Goal: Use online tool/utility: Utilize a website feature to perform a specific function

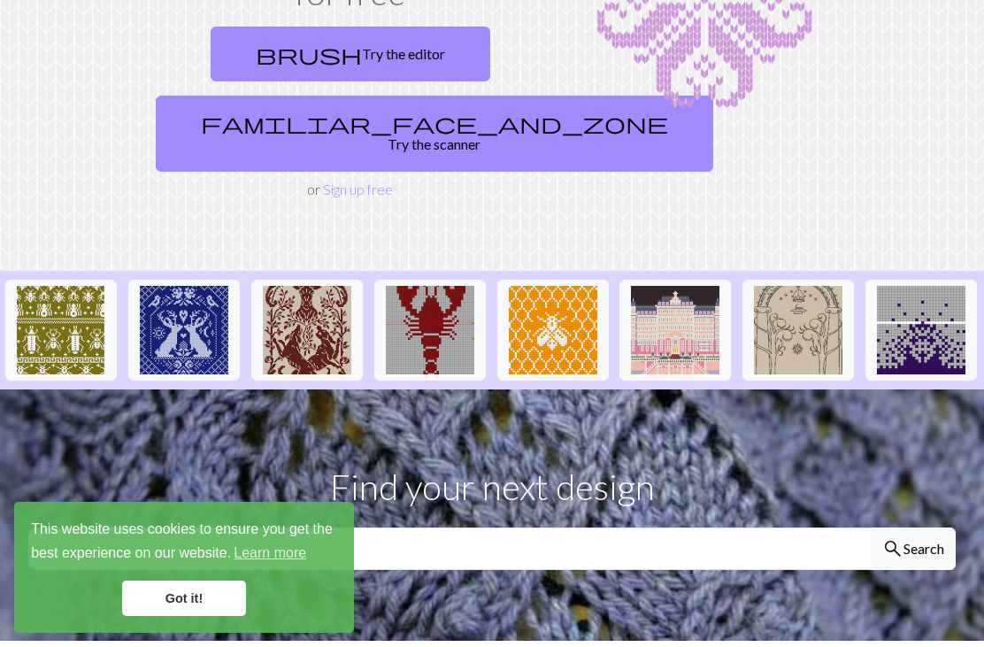
scroll to position [239, 0]
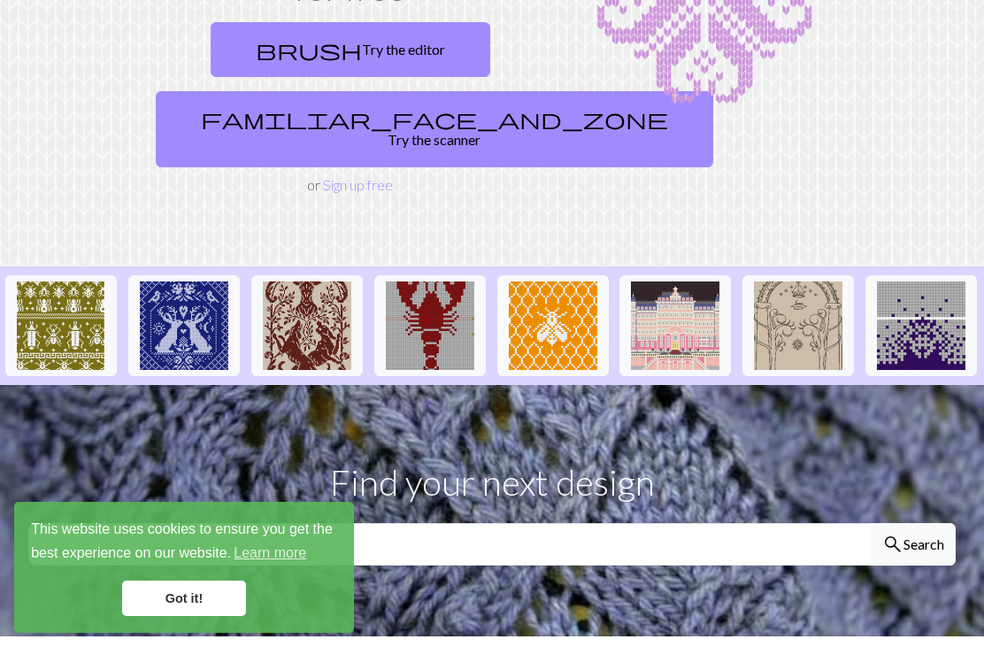
click at [672, 313] on img at bounding box center [675, 325] width 88 height 88
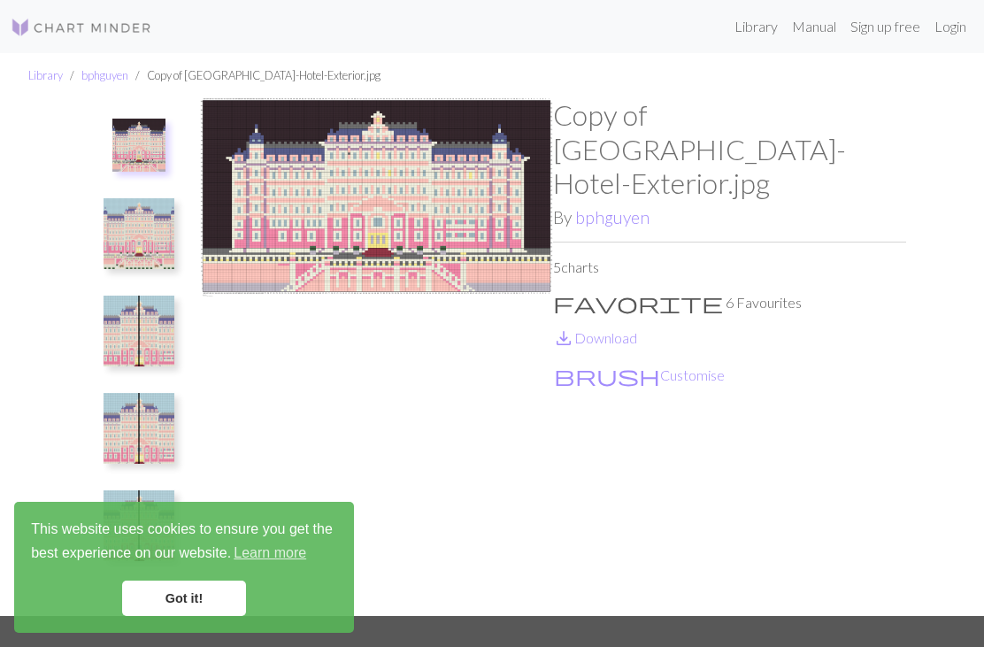
click at [623, 292] on p "favorite 6 Favourites" at bounding box center [729, 302] width 353 height 21
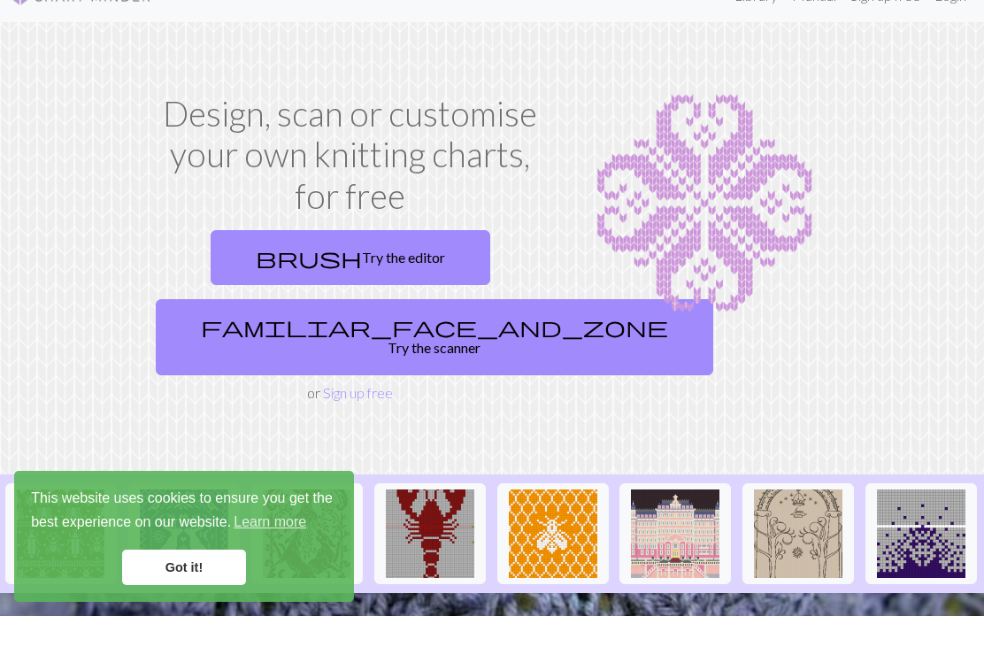
scroll to position [32, 0]
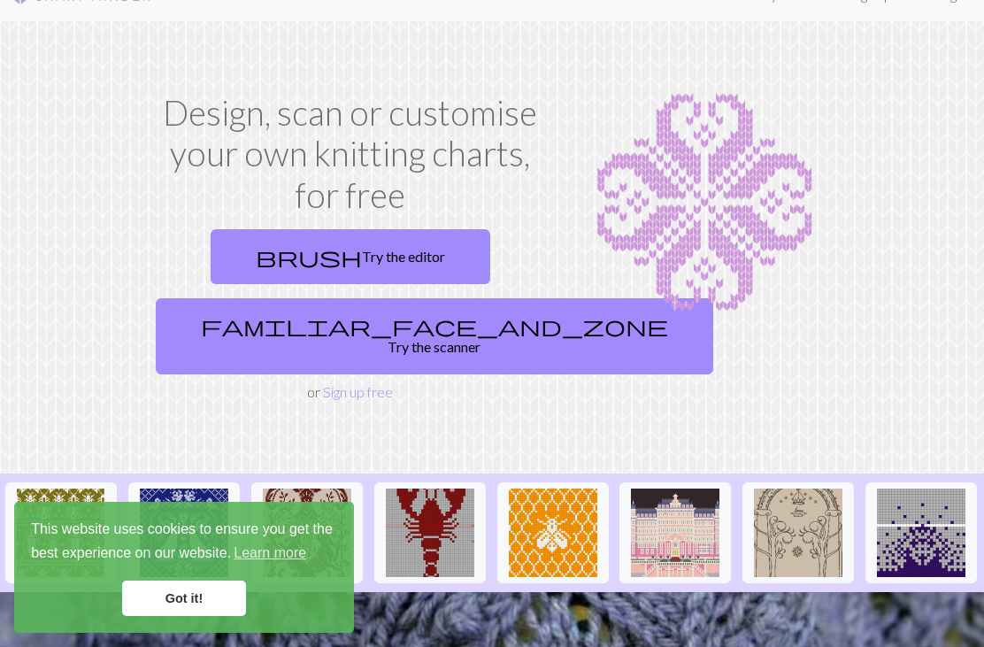
click at [303, 320] on span "familiar_face_and_zone" at bounding box center [434, 325] width 467 height 25
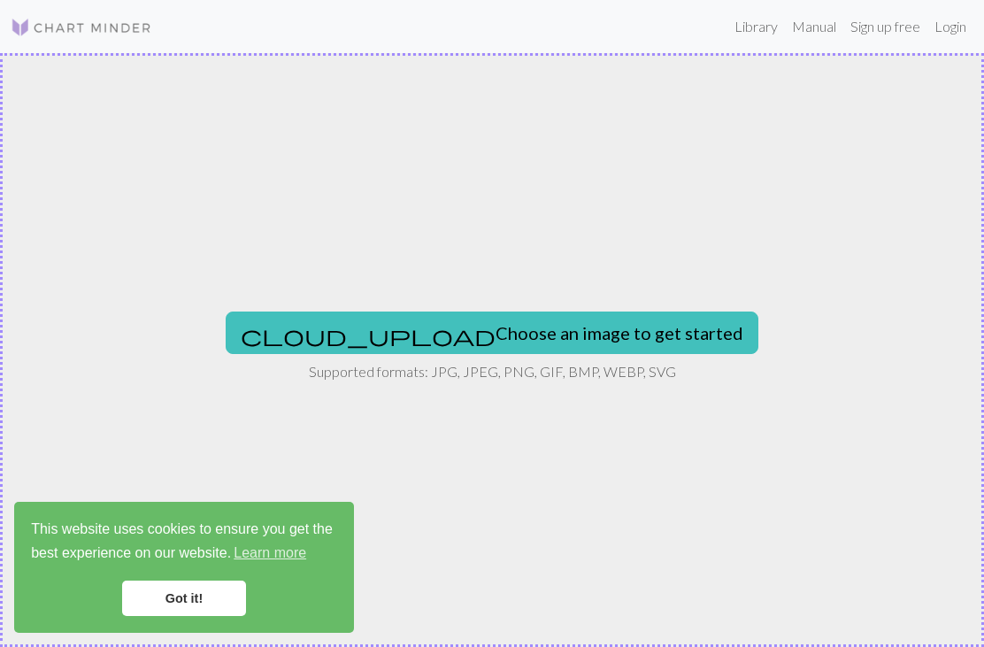
click at [396, 332] on button "cloud_upload Choose an image to get started" at bounding box center [492, 332] width 533 height 42
type input "C:\fakepath\IMG_2067.jpeg"
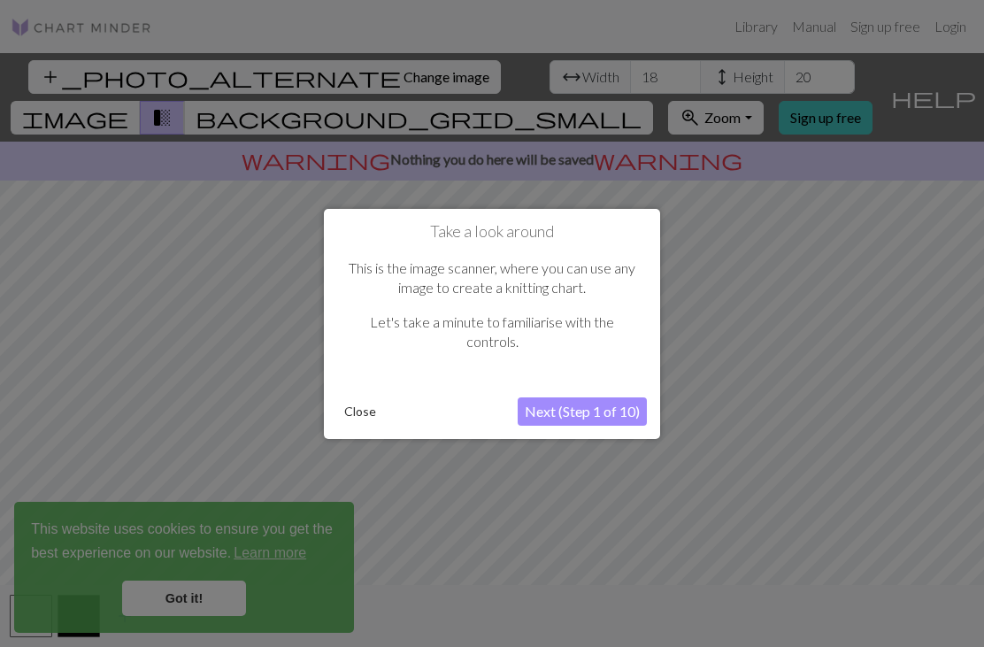
click at [592, 416] on button "Next (Step 1 of 10)" at bounding box center [582, 411] width 129 height 28
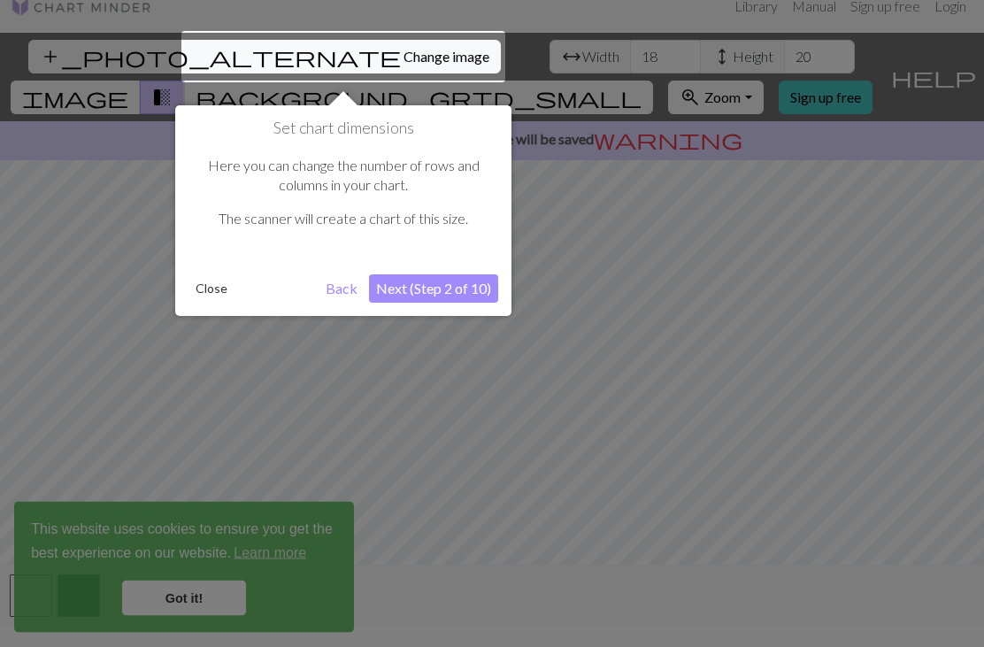
scroll to position [34, 0]
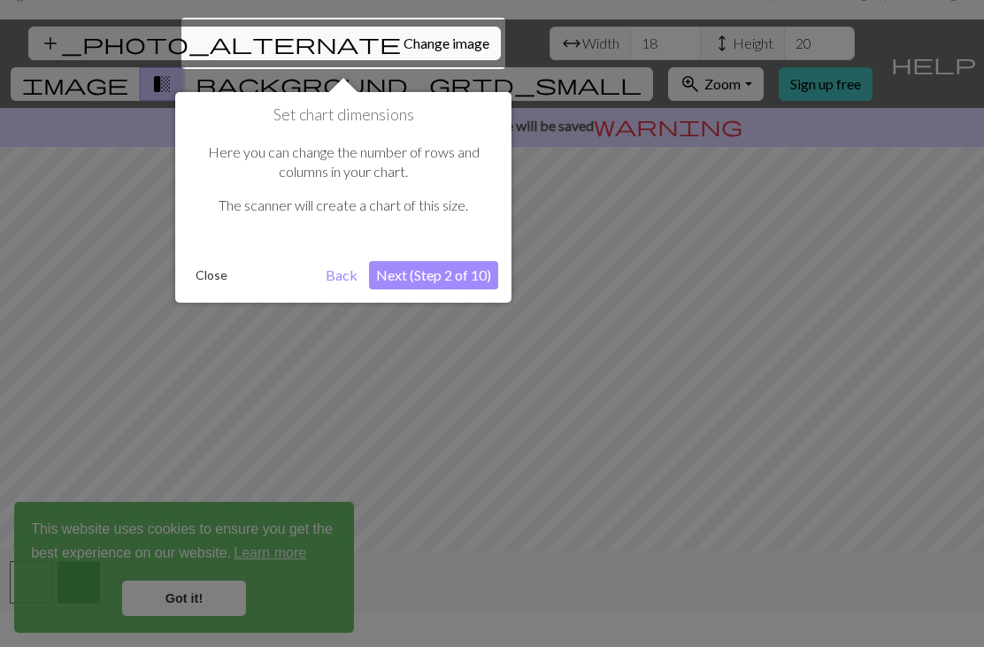
click at [466, 268] on button "Next (Step 2 of 10)" at bounding box center [433, 275] width 129 height 28
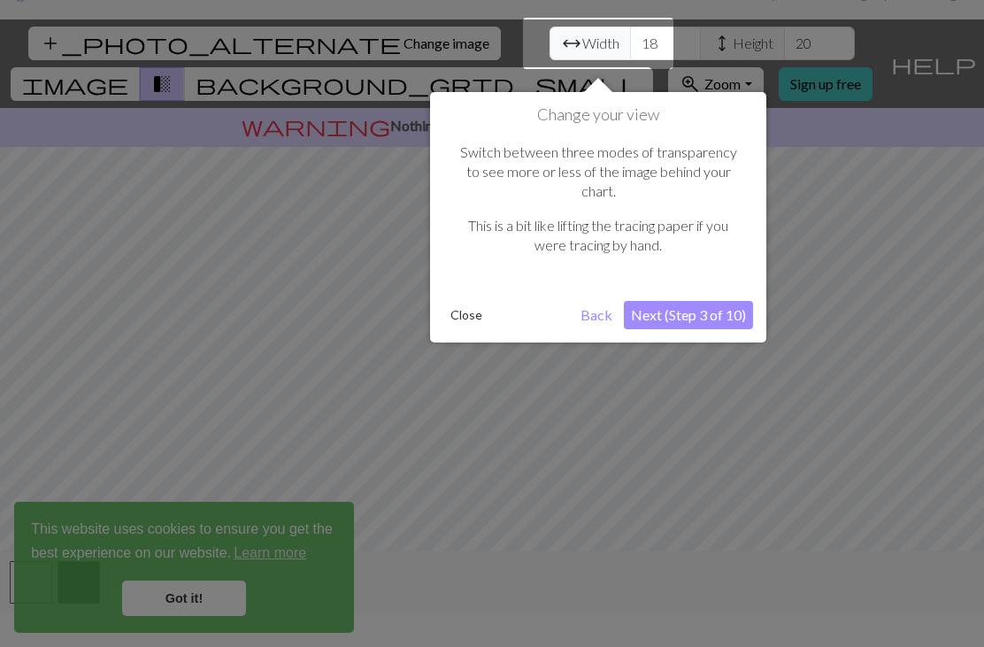
click at [473, 302] on button "Close" at bounding box center [466, 315] width 46 height 27
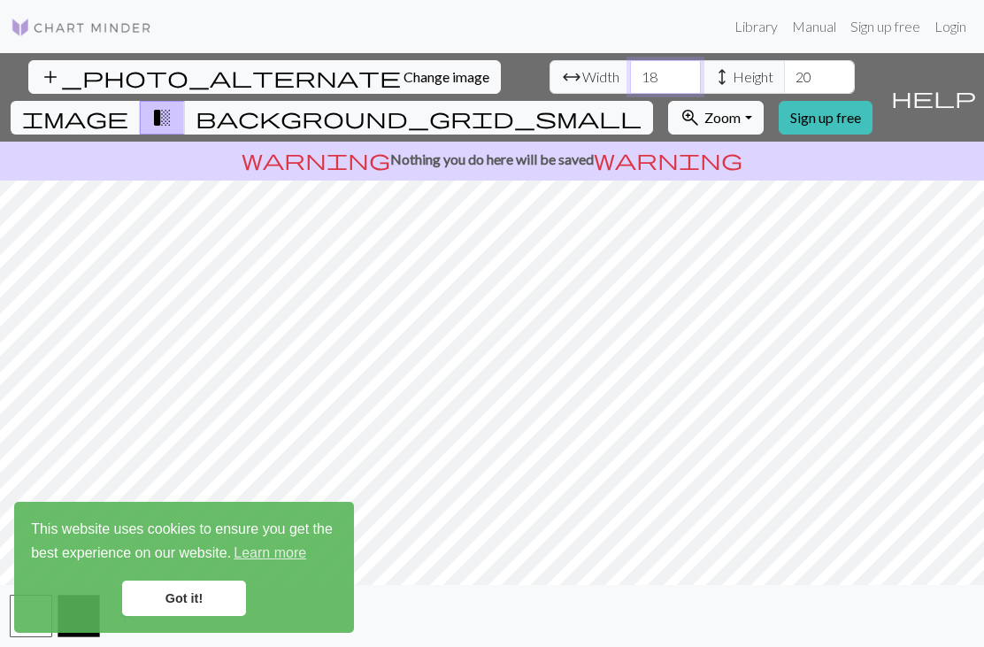
click at [630, 60] on input "18" at bounding box center [665, 77] width 71 height 34
type input "1"
type input "33"
click at [784, 60] on input "20" at bounding box center [819, 77] width 71 height 34
type input "2"
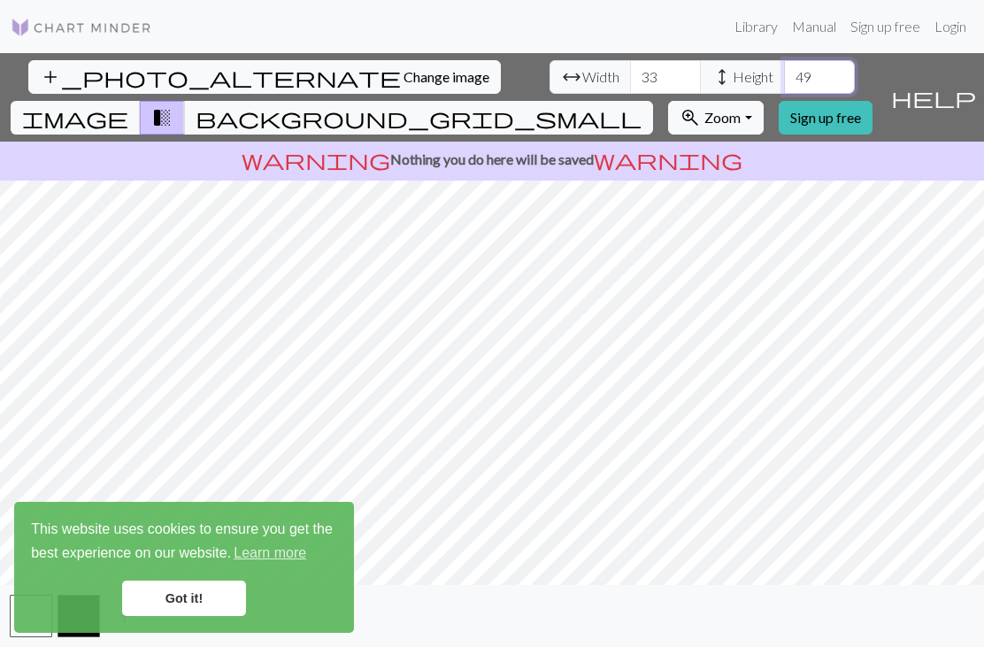
type input "49"
click at [185, 604] on link "Got it!" at bounding box center [184, 597] width 124 height 35
